Goal: Transaction & Acquisition: Purchase product/service

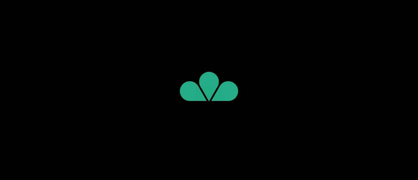
click at [124, 79] on flt-glass-pane at bounding box center [209, 90] width 418 height 180
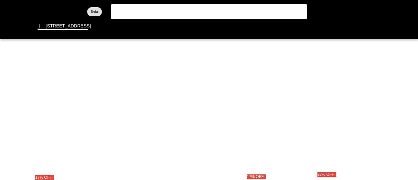
click at [211, 24] on flt-glass-pane at bounding box center [209, 90] width 418 height 180
click at [206, 26] on flt-glass-pane at bounding box center [209, 90] width 418 height 180
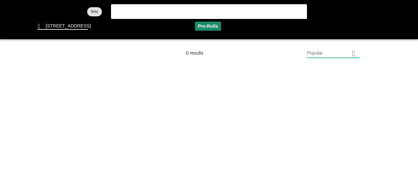
click at [216, 28] on flt-glass-pane at bounding box center [209, 90] width 418 height 180
click at [338, 54] on flt-glass-pane at bounding box center [209, 90] width 418 height 180
click at [357, 54] on flt-glass-pane at bounding box center [209, 90] width 418 height 180
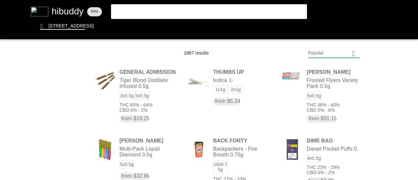
click at [355, 55] on flt-glass-pane at bounding box center [209, 90] width 418 height 180
drag, startPoint x: 325, startPoint y: 143, endPoint x: 287, endPoint y: 137, distance: 38.3
click at [325, 143] on flt-glass-pane at bounding box center [209, 90] width 418 height 180
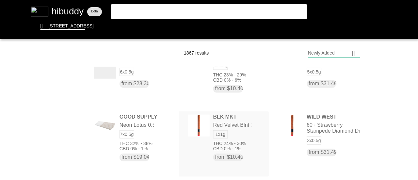
click at [239, 128] on flt-glass-pane at bounding box center [209, 90] width 418 height 180
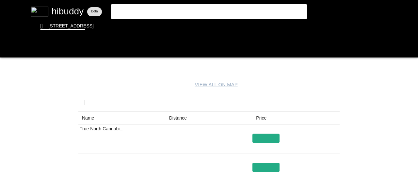
click at [177, 118] on flt-glass-pane at bounding box center [209, 90] width 418 height 180
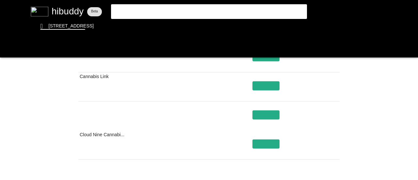
click at [45, 101] on flt-glass-pane at bounding box center [209, 90] width 418 height 180
click at [10, 50] on flt-glass-pane at bounding box center [209, 90] width 418 height 180
